Goal: Transaction & Acquisition: Purchase product/service

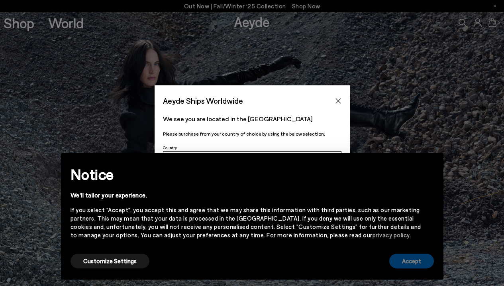
click at [396, 257] on button "Accept" at bounding box center [411, 260] width 45 height 15
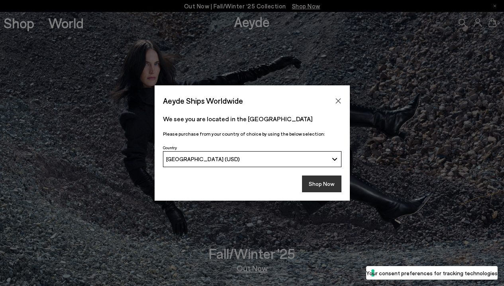
click at [330, 184] on button "Shop Now" at bounding box center [321, 183] width 39 height 17
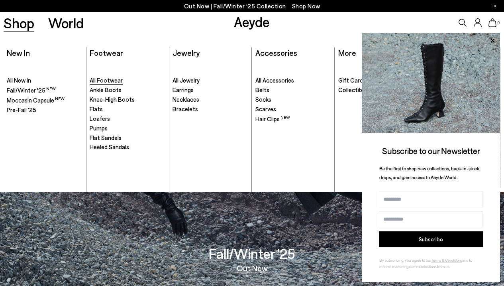
click at [103, 82] on span "All Footwear" at bounding box center [106, 80] width 33 height 7
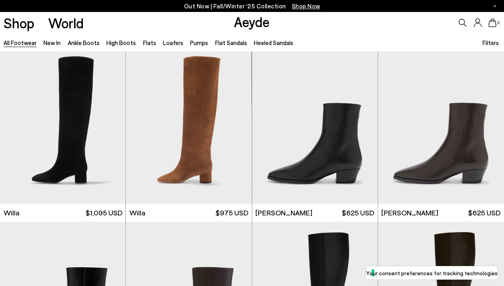
scroll to position [358, 0]
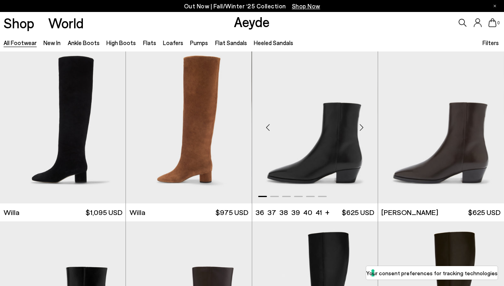
click at [343, 126] on img "1 / 6" at bounding box center [315, 124] width 126 height 158
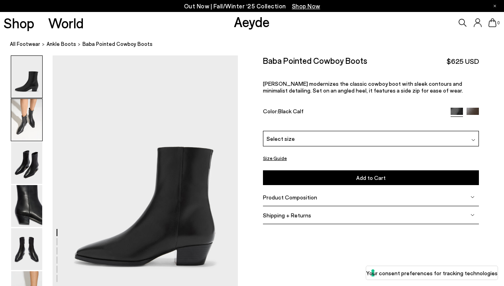
click at [39, 121] on img at bounding box center [26, 120] width 31 height 42
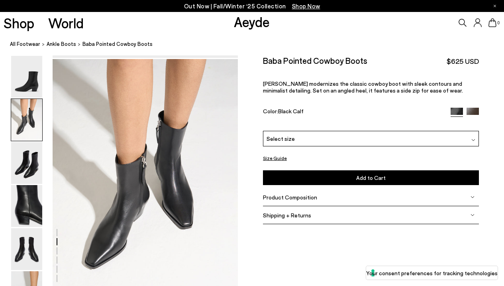
scroll to position [249, 0]
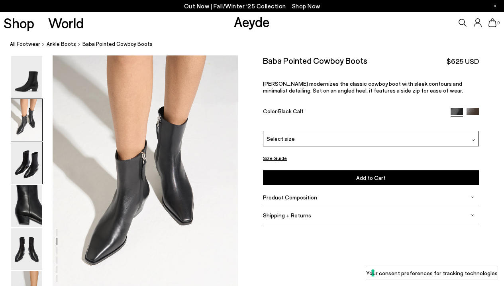
click at [21, 148] on img at bounding box center [26, 163] width 31 height 42
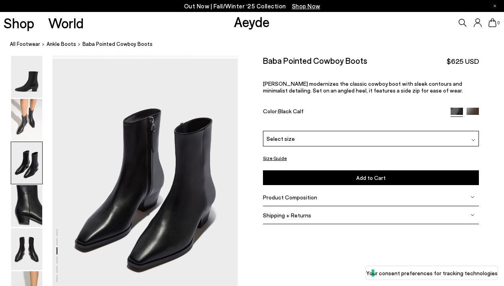
scroll to position [497, 0]
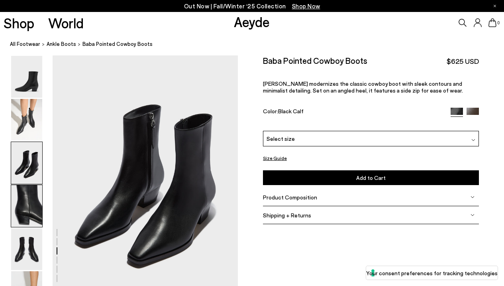
click at [16, 187] on img at bounding box center [26, 206] width 31 height 42
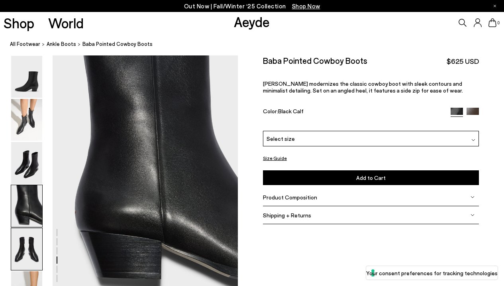
click at [20, 261] on img at bounding box center [26, 249] width 31 height 42
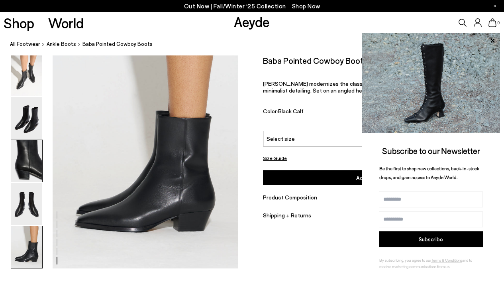
scroll to position [1301, 0]
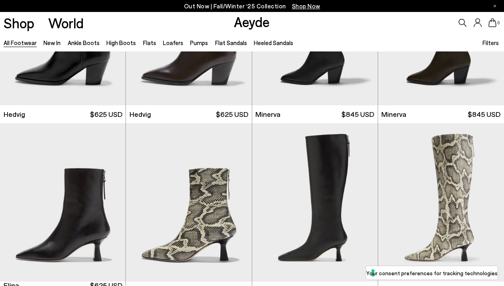
scroll to position [689, 0]
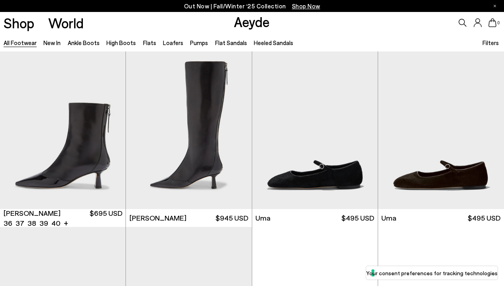
scroll to position [1760, 0]
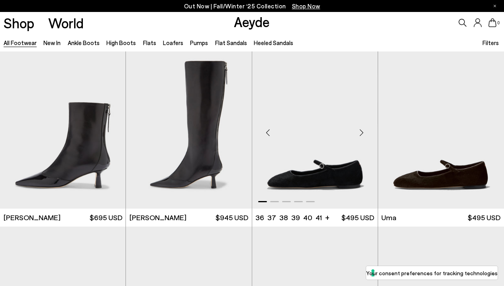
click at [332, 123] on img "1 / 5" at bounding box center [315, 130] width 126 height 158
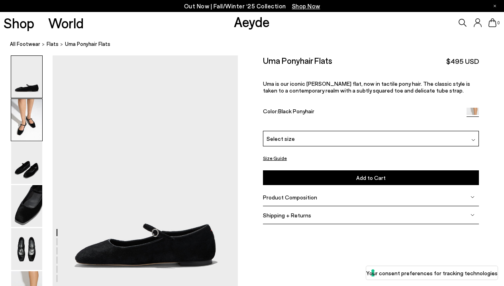
click at [24, 120] on img at bounding box center [26, 120] width 31 height 42
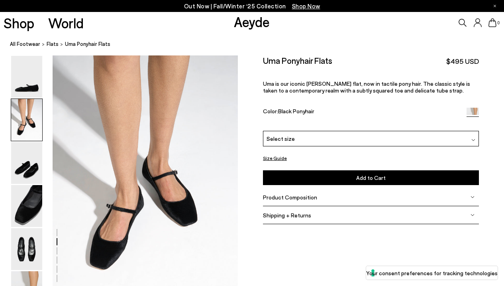
scroll to position [249, 0]
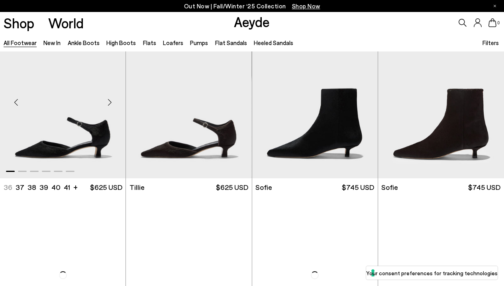
scroll to position [1972, 0]
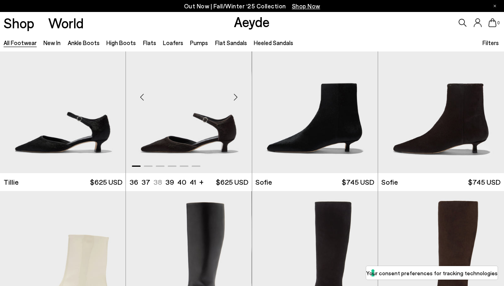
click at [194, 118] on img "1 / 6" at bounding box center [189, 94] width 126 height 158
click at [210, 102] on img "1 / 6" at bounding box center [189, 94] width 126 height 158
click at [169, 185] on li "39" at bounding box center [169, 182] width 9 height 10
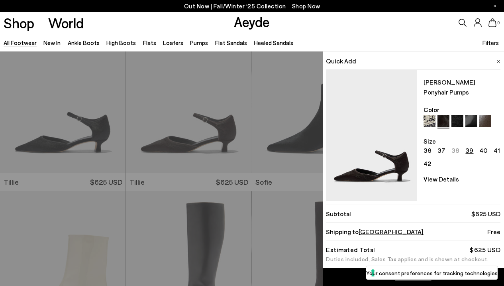
click at [211, 121] on div "Quick Add Tillie Ponyhair Pumps Color Size 36 37 38 39 40 41 42 View Details Or…" at bounding box center [252, 168] width 504 height 234
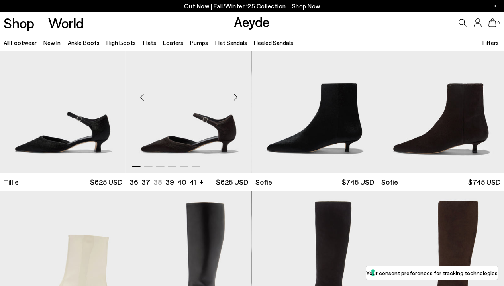
click at [208, 117] on img "1 / 6" at bounding box center [189, 94] width 126 height 158
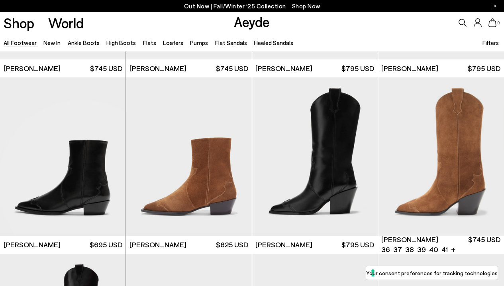
scroll to position [4238, 0]
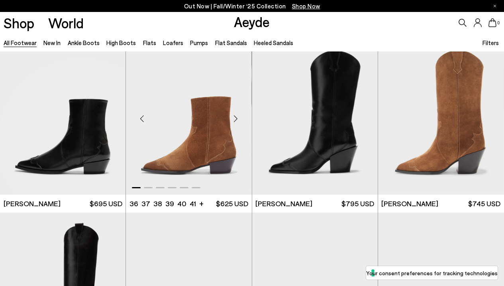
click at [215, 120] on img "1 / 6" at bounding box center [189, 115] width 126 height 158
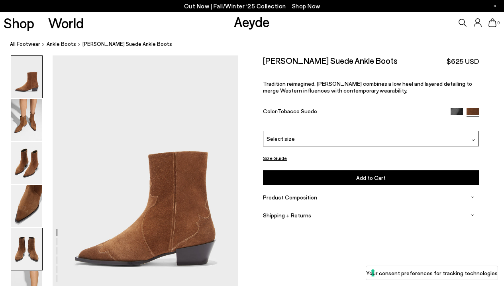
click at [21, 261] on img at bounding box center [26, 249] width 31 height 42
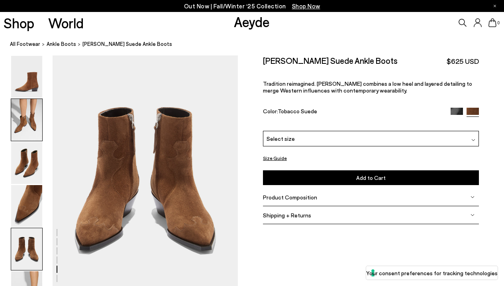
scroll to position [993, 0]
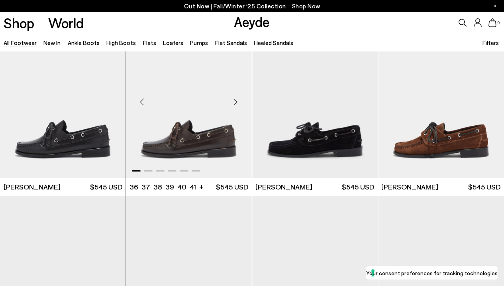
scroll to position [2158, 0]
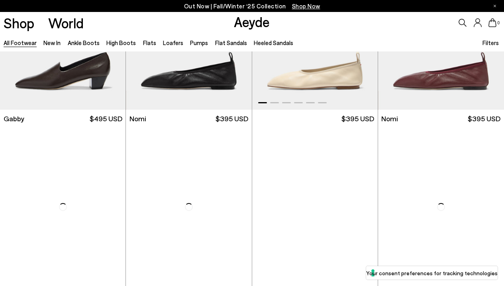
scroll to position [2919, 0]
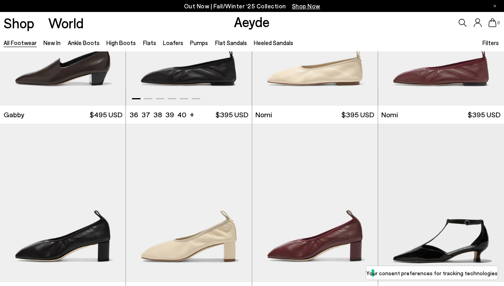
click at [227, 69] on img "1 / 6" at bounding box center [189, 27] width 126 height 158
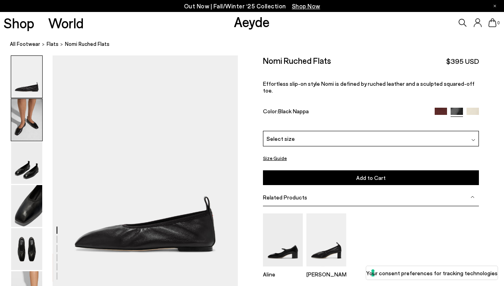
click at [27, 120] on img at bounding box center [26, 120] width 31 height 42
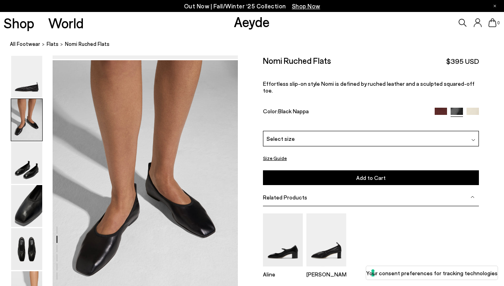
scroll to position [232, 0]
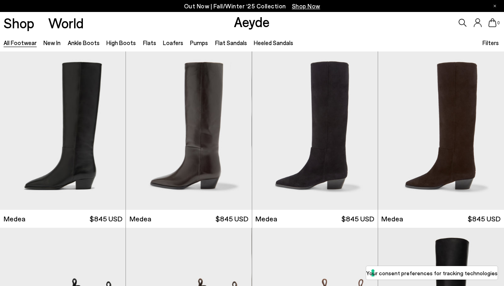
scroll to position [2147, 0]
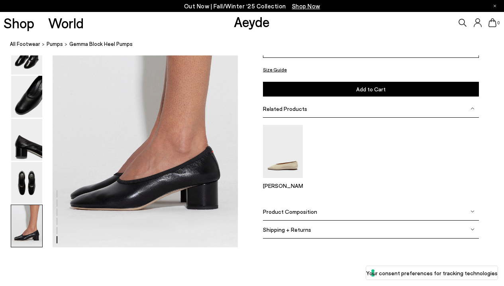
scroll to position [1279, 0]
